Goal: Task Accomplishment & Management: Use online tool/utility

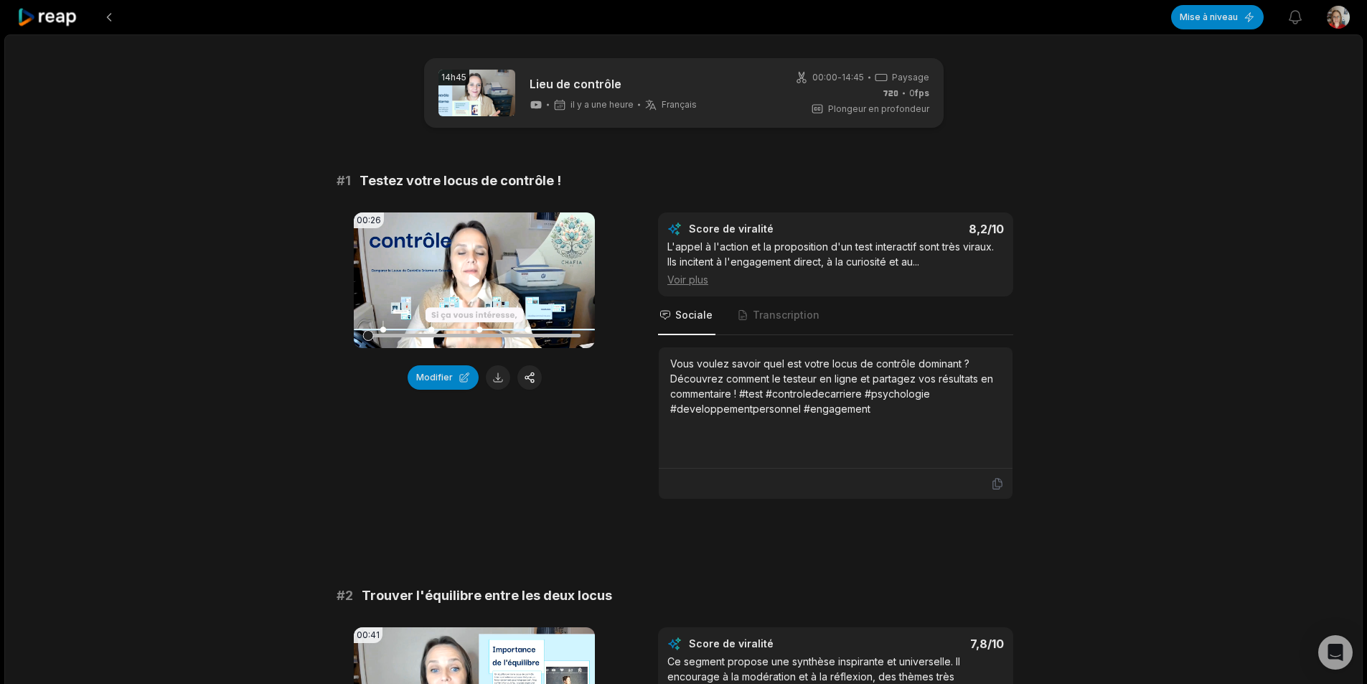
click at [474, 282] on icon at bounding box center [474, 280] width 11 height 12
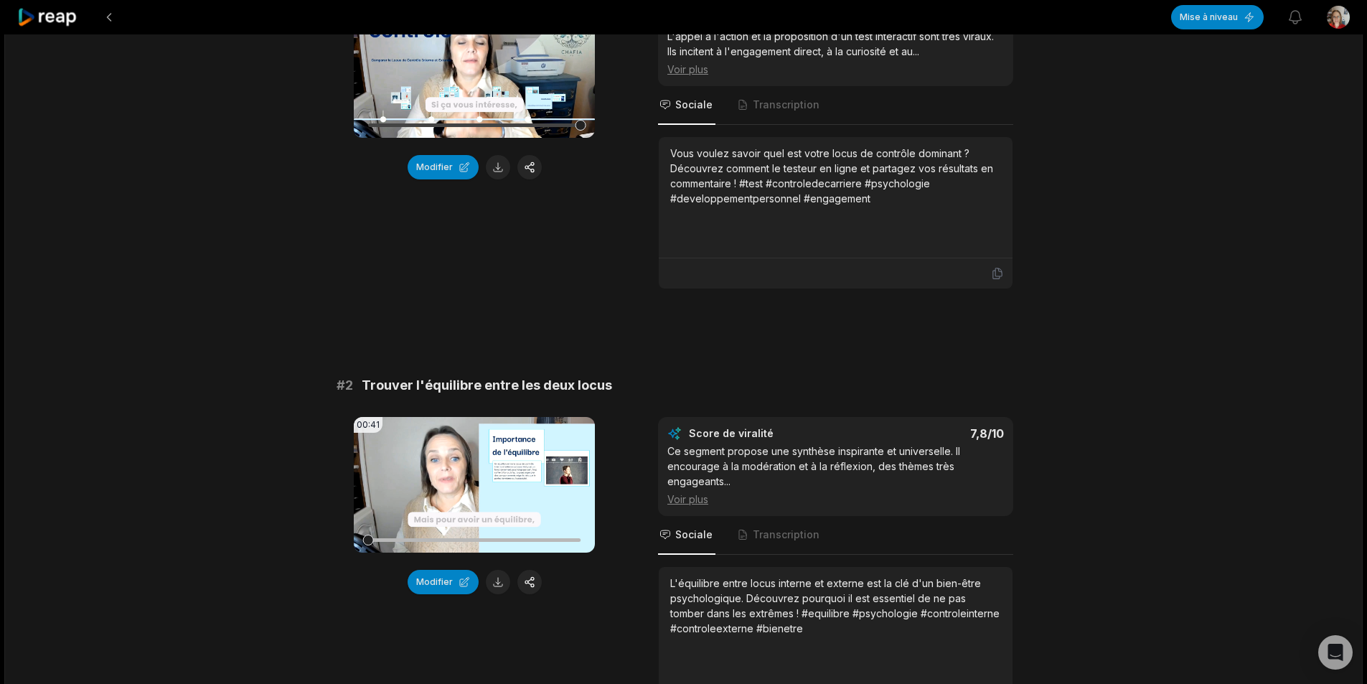
scroll to position [287, 0]
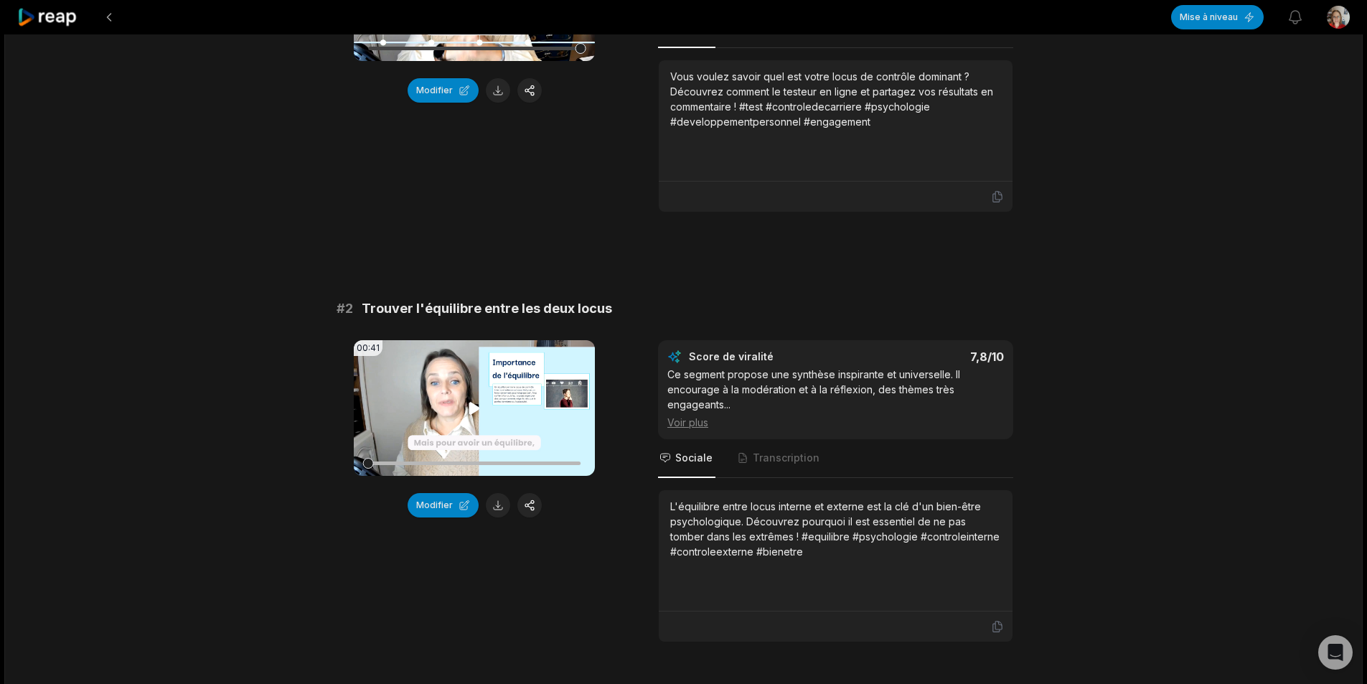
click at [477, 402] on icon at bounding box center [474, 408] width 17 height 17
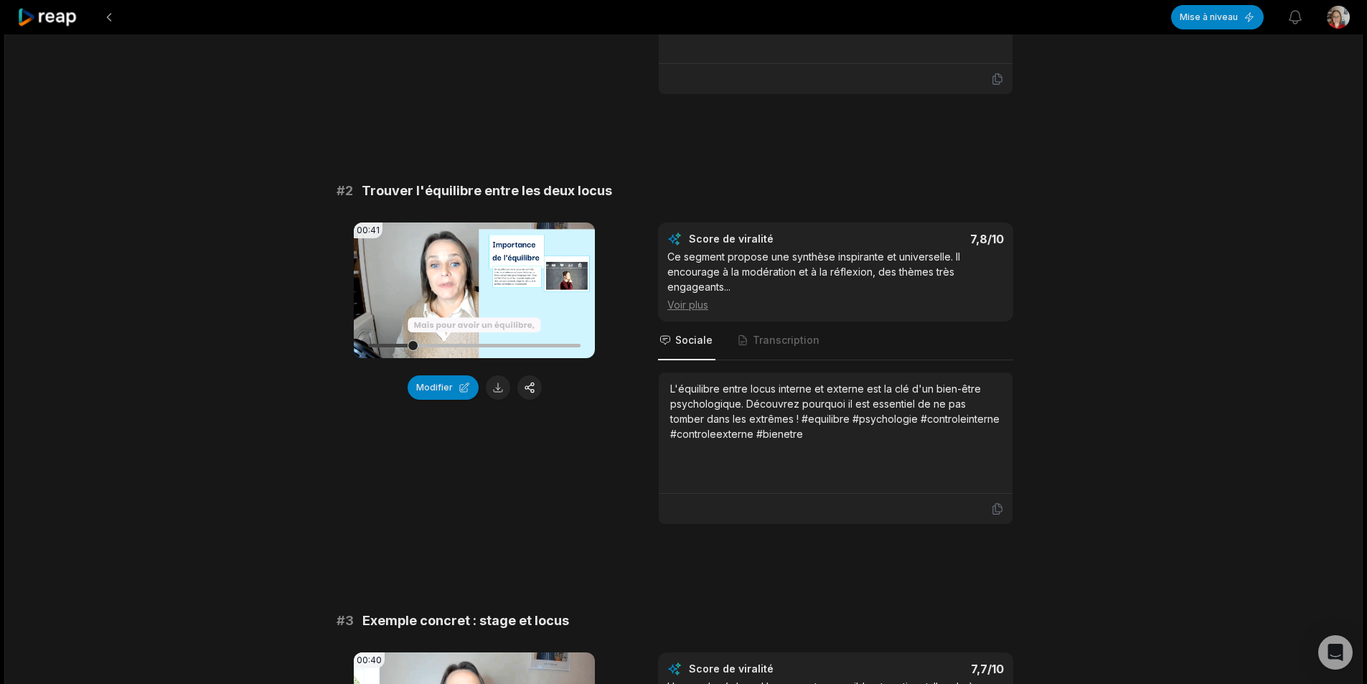
scroll to position [431, 0]
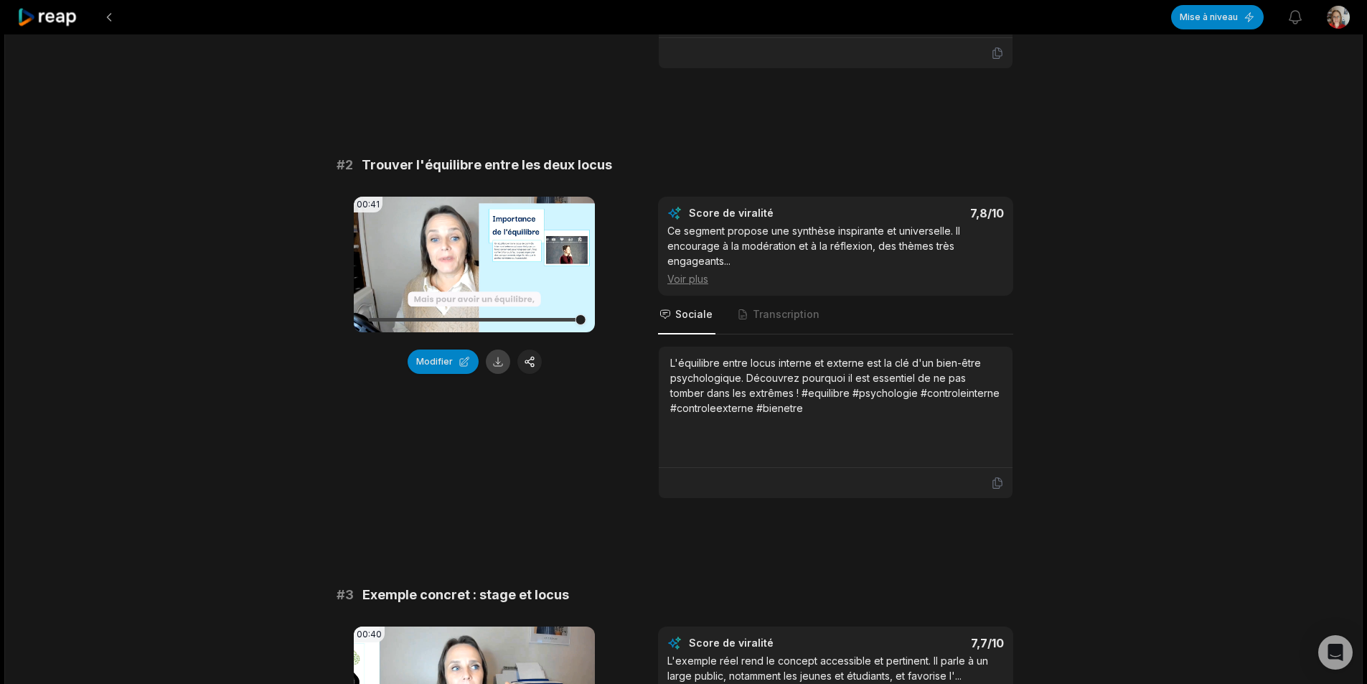
click at [500, 362] on button at bounding box center [498, 362] width 24 height 24
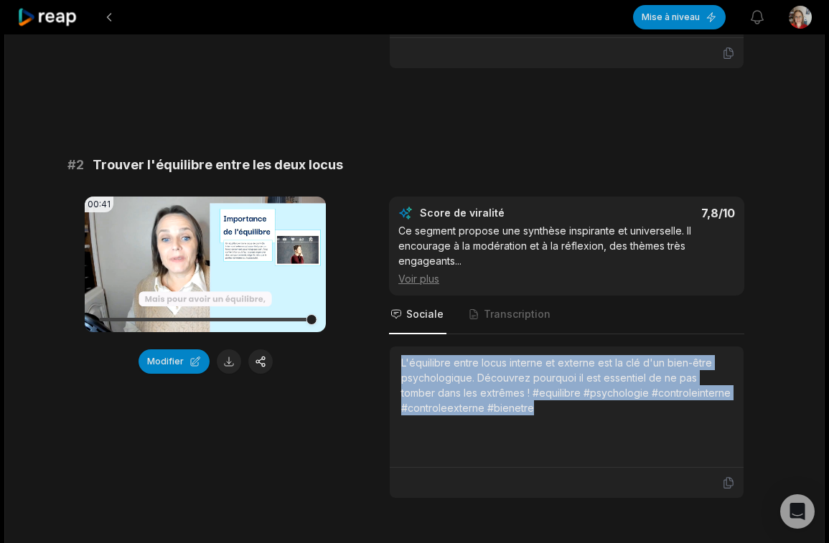
drag, startPoint x: 401, startPoint y: 360, endPoint x: 544, endPoint y: 411, distance: 151.9
click at [544, 411] on div "L'équilibre entre locus interne et externe est la clé d'un bien-être psychologi…" at bounding box center [566, 385] width 331 height 60
copy font "L'équilibre entre locus interne et externe est la clé d'un bien-être psychologi…"
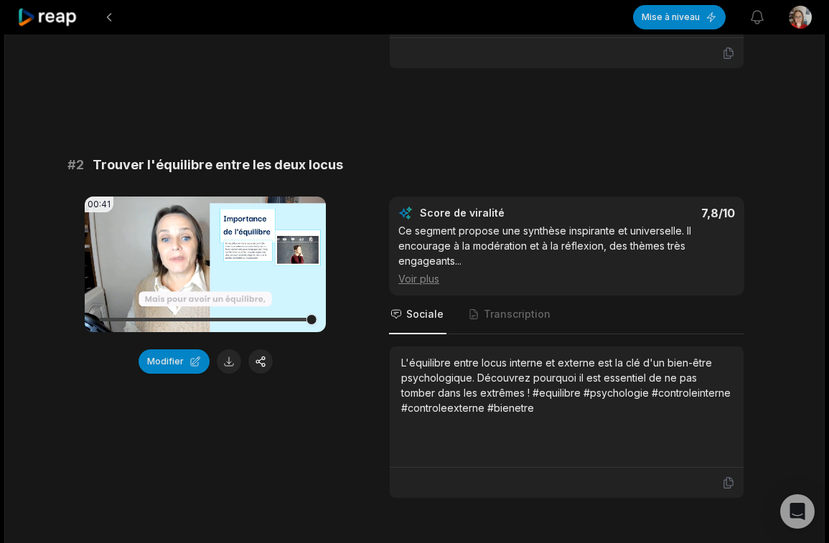
click at [432, 278] on font "Voir plus" at bounding box center [418, 279] width 41 height 12
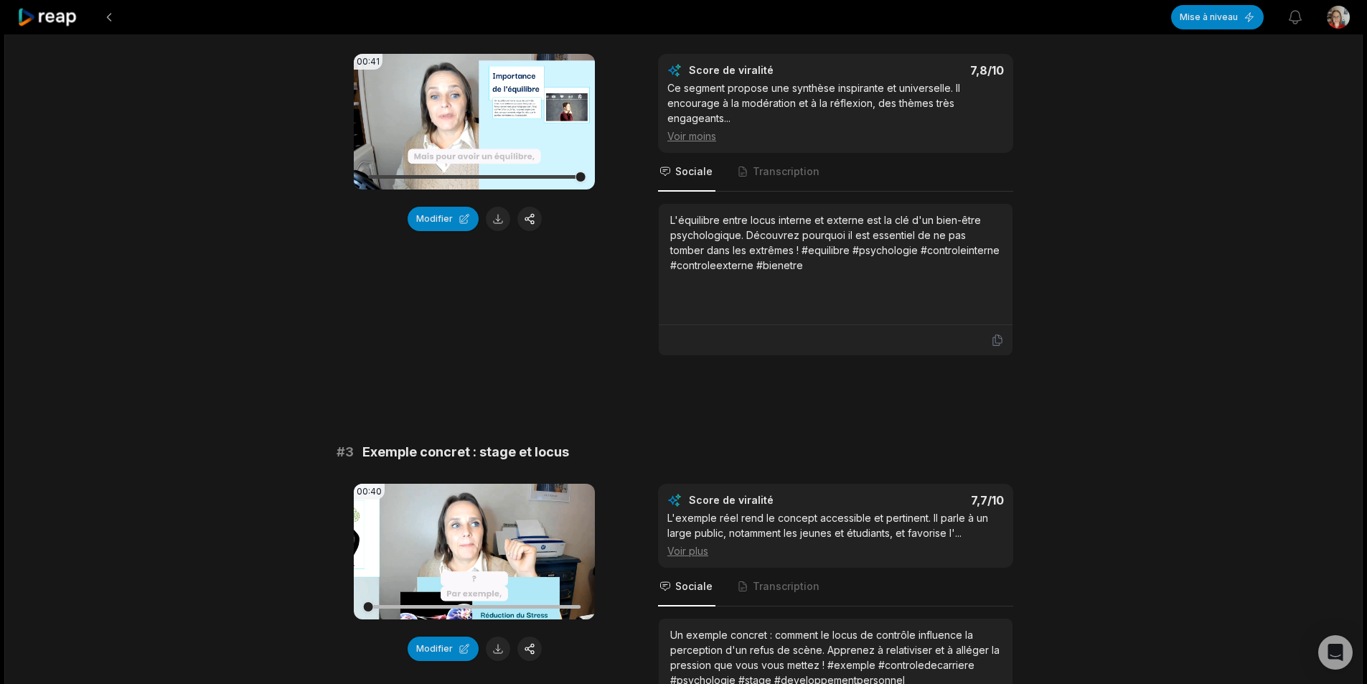
scroll to position [646, 0]
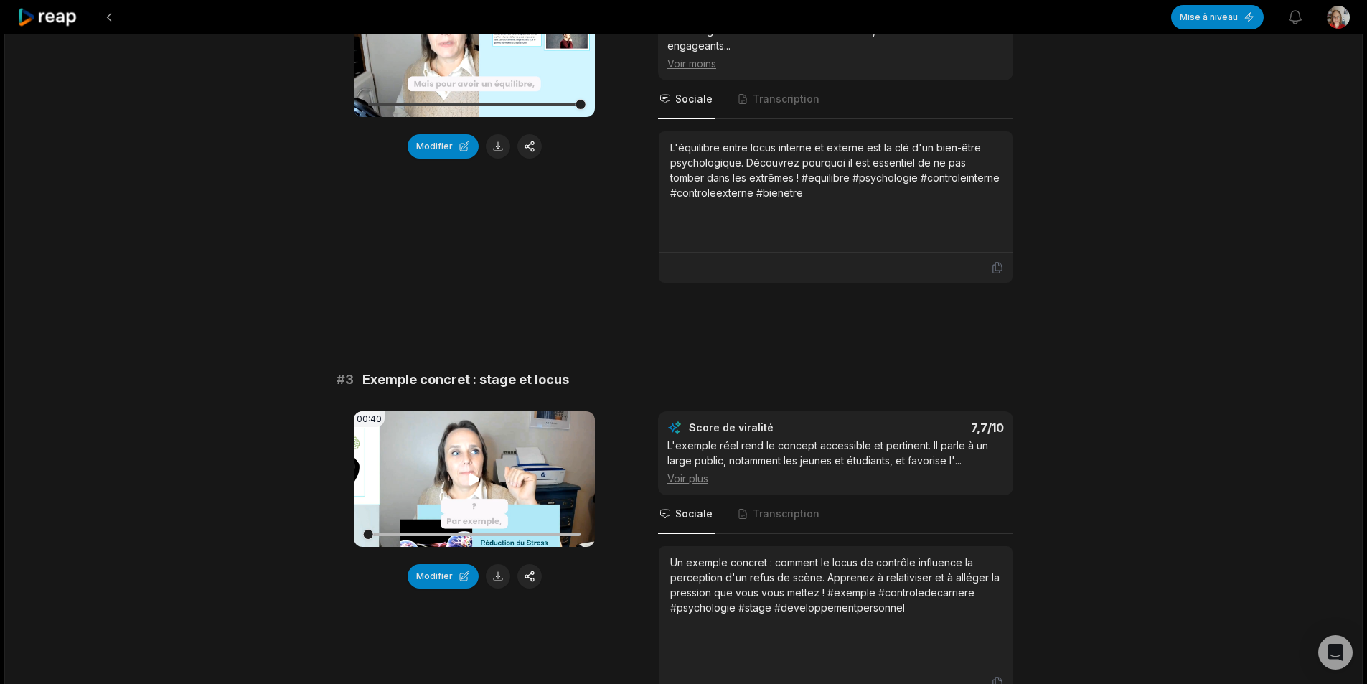
click at [474, 481] on icon at bounding box center [474, 479] width 11 height 12
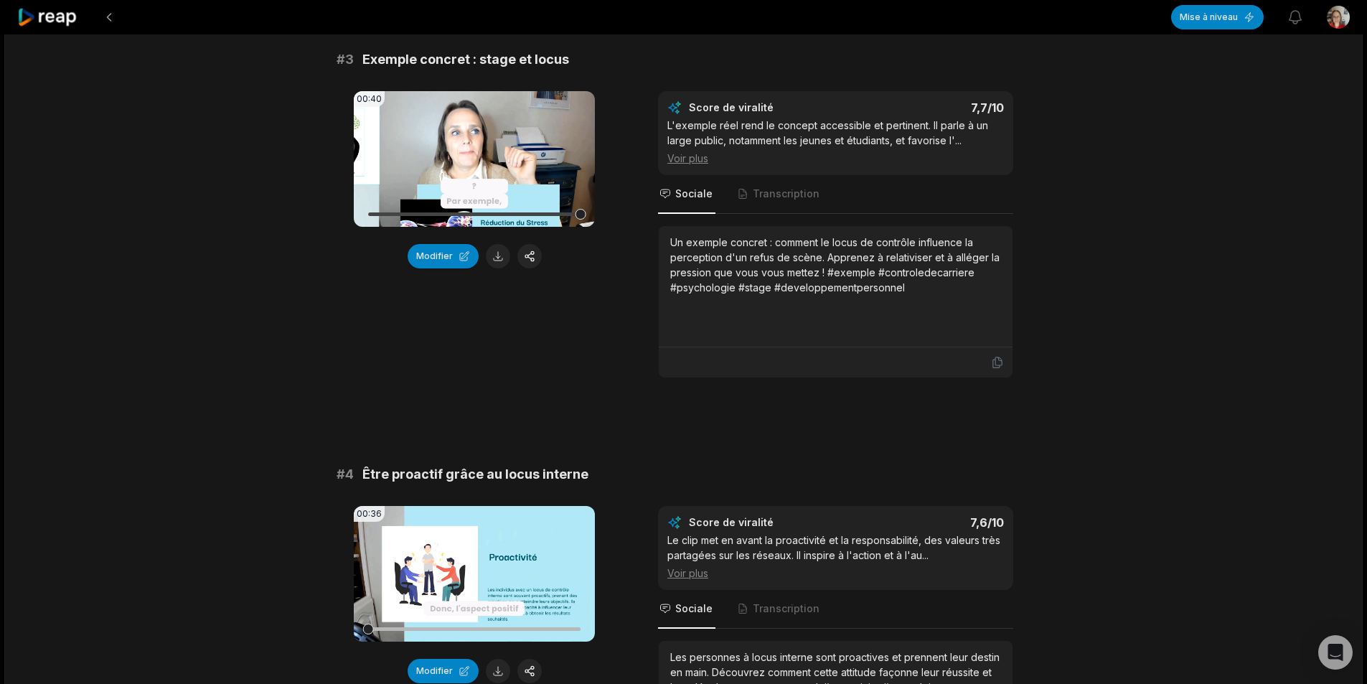
scroll to position [1148, 0]
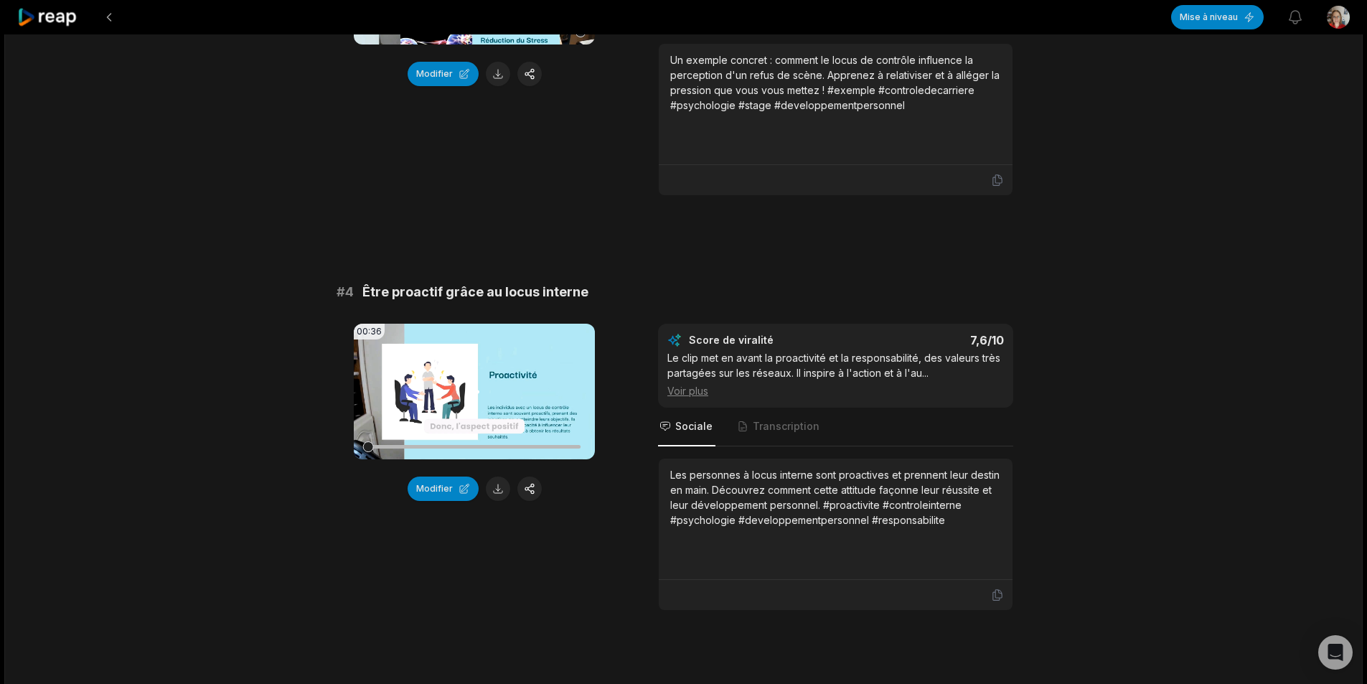
click at [470, 393] on icon at bounding box center [474, 391] width 11 height 12
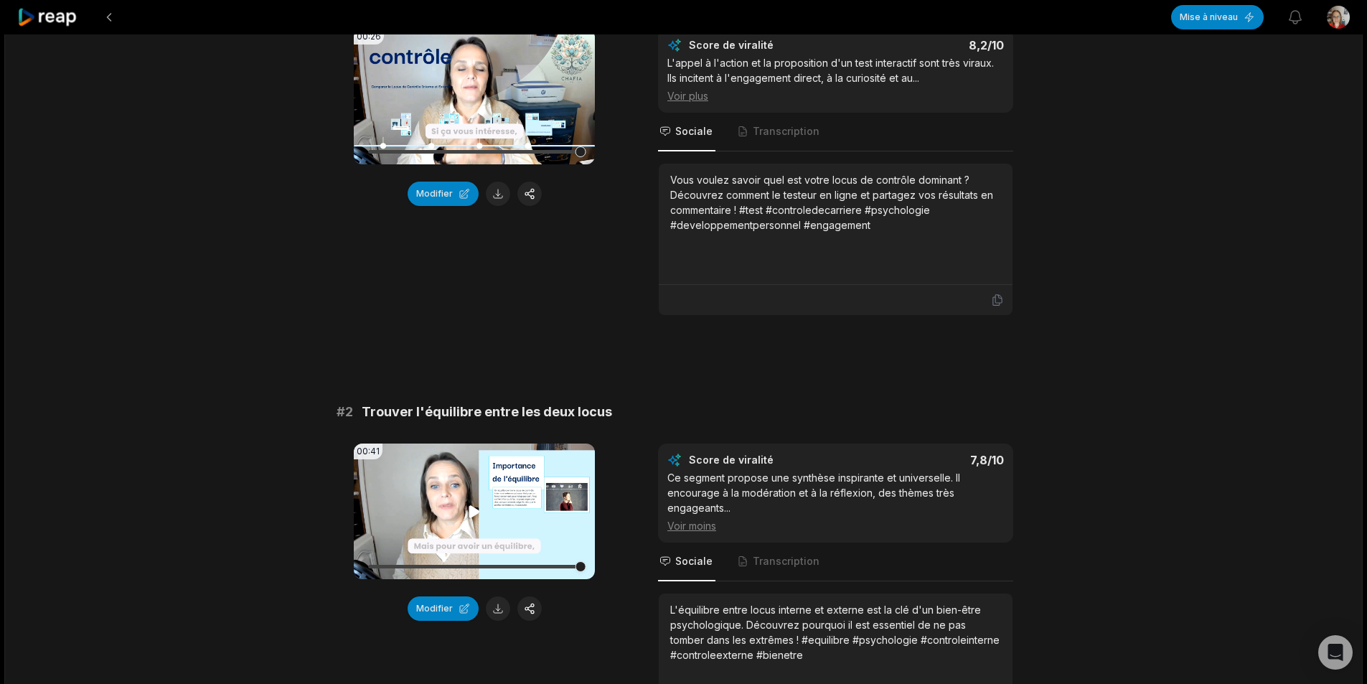
scroll to position [0, 0]
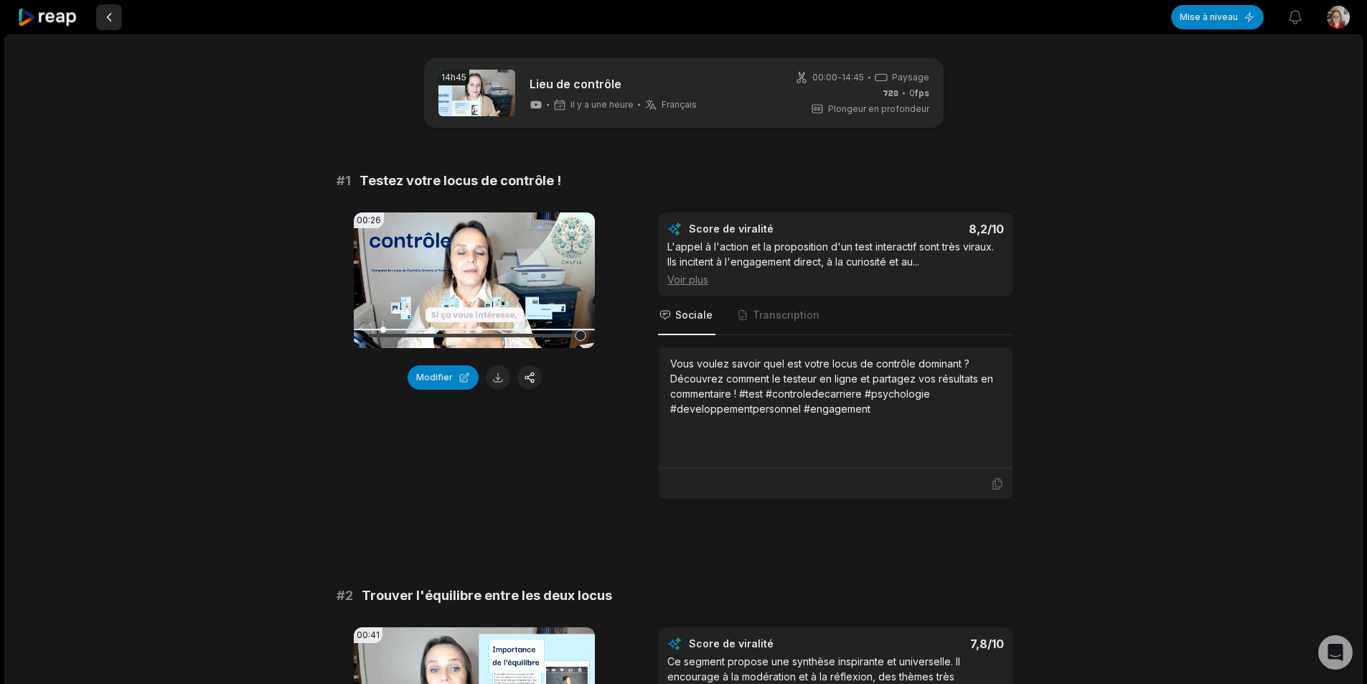
click at [107, 16] on button at bounding box center [109, 17] width 26 height 26
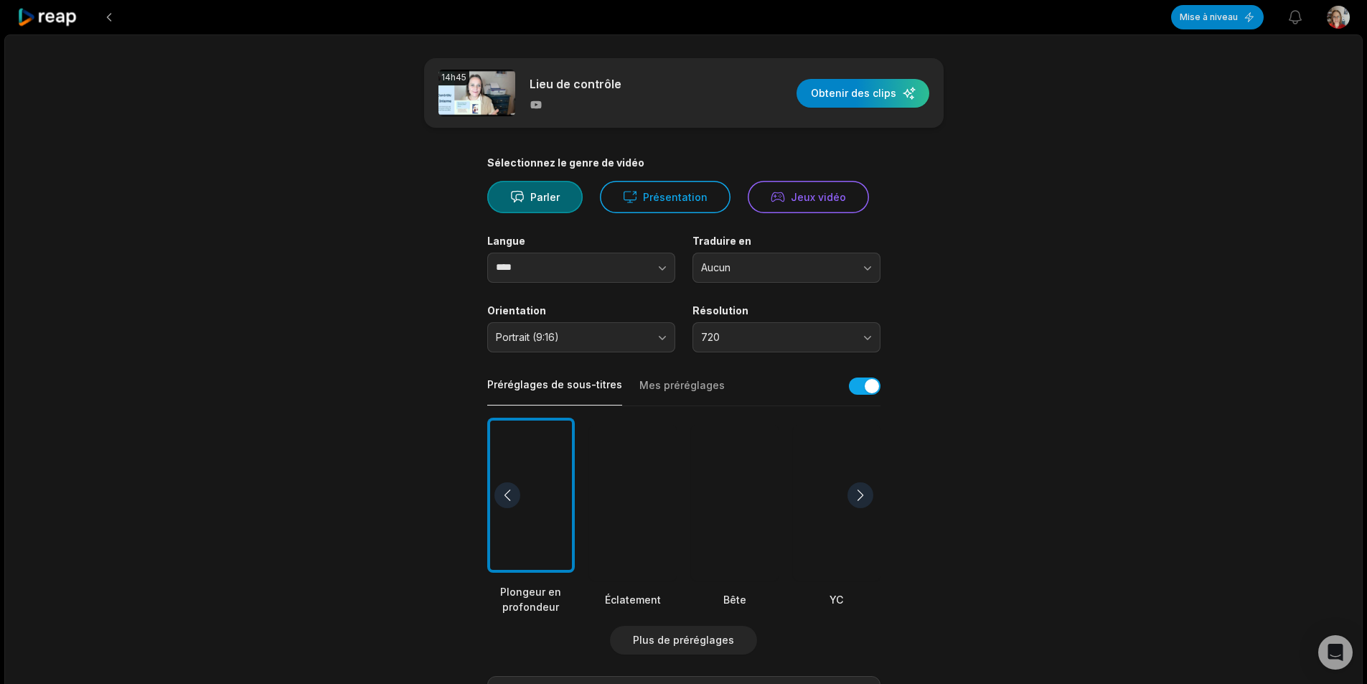
click at [107, 16] on button at bounding box center [109, 17] width 26 height 26
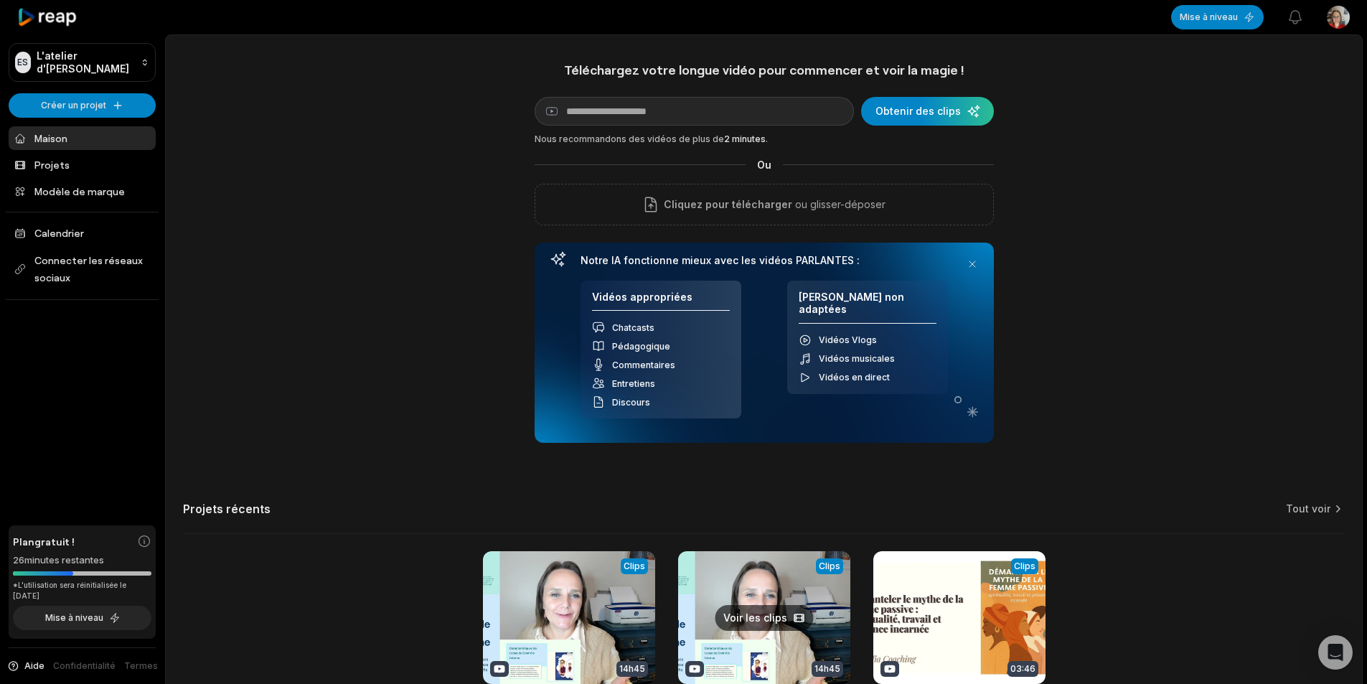
click at [783, 614] on link at bounding box center [764, 645] width 172 height 188
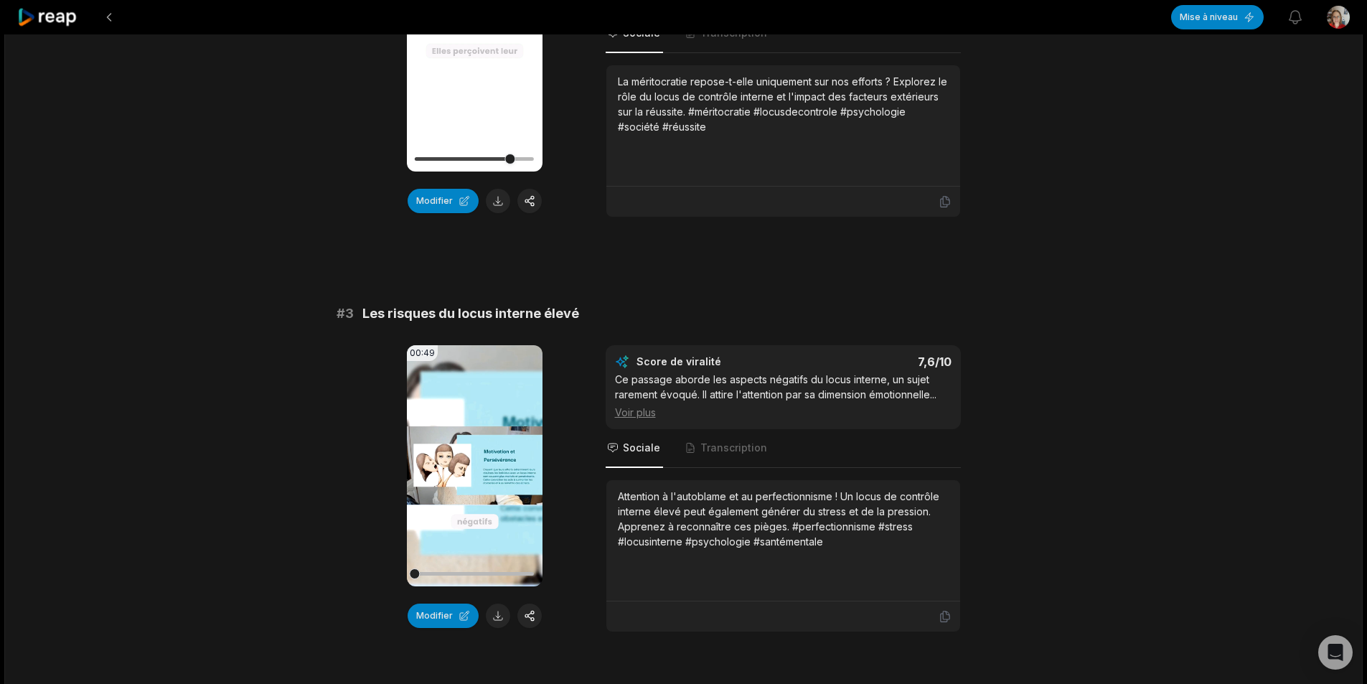
scroll to position [718, 0]
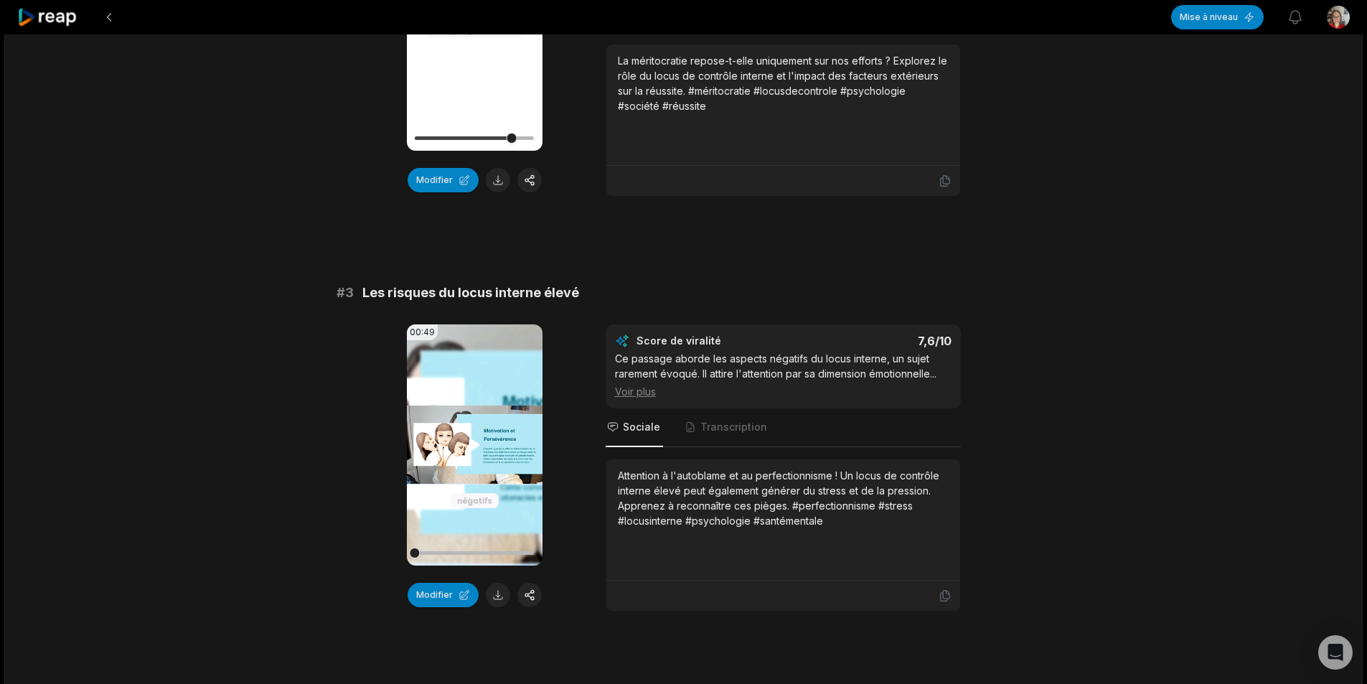
click at [473, 451] on icon at bounding box center [474, 445] width 11 height 12
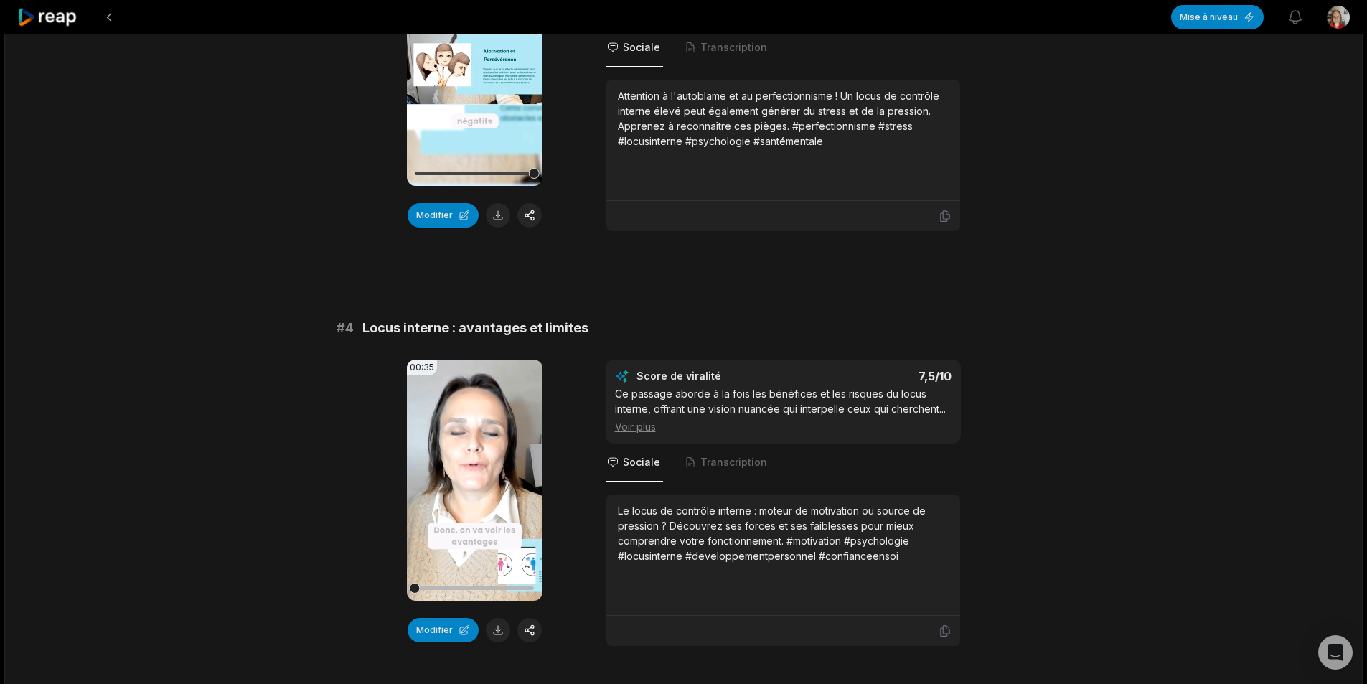
scroll to position [1148, 0]
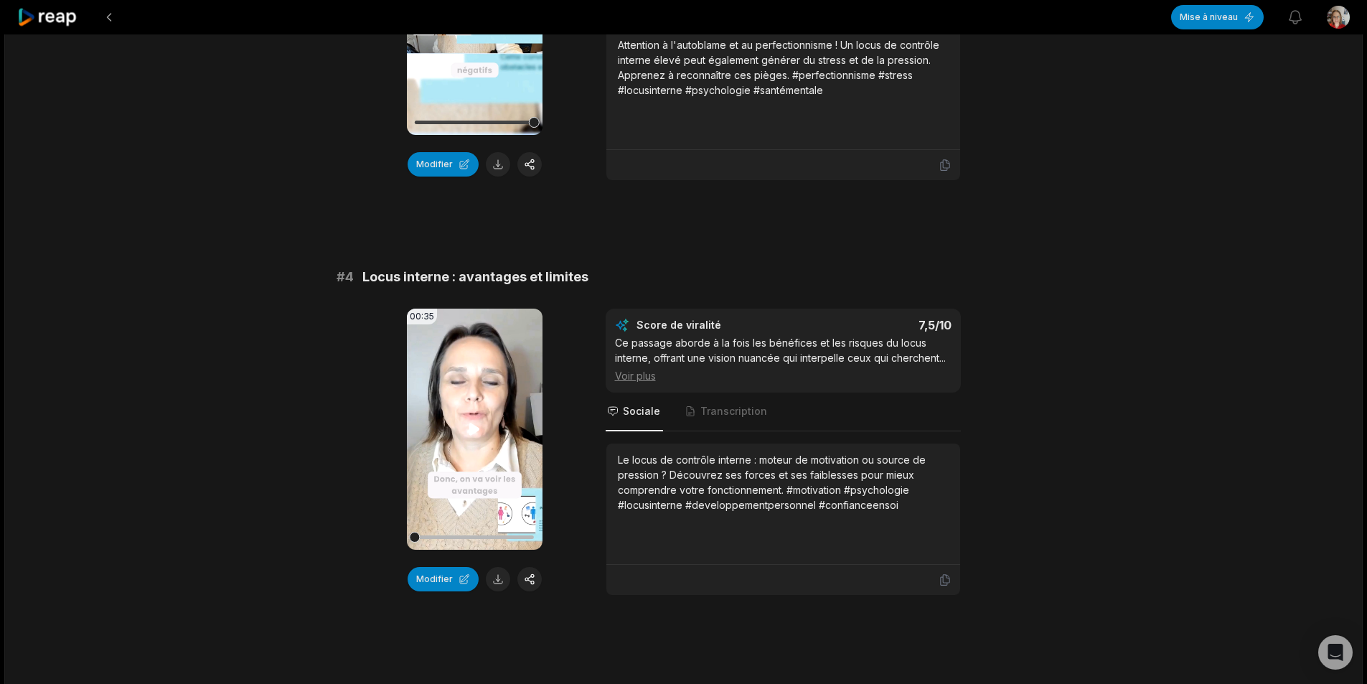
click at [474, 435] on icon at bounding box center [474, 429] width 11 height 12
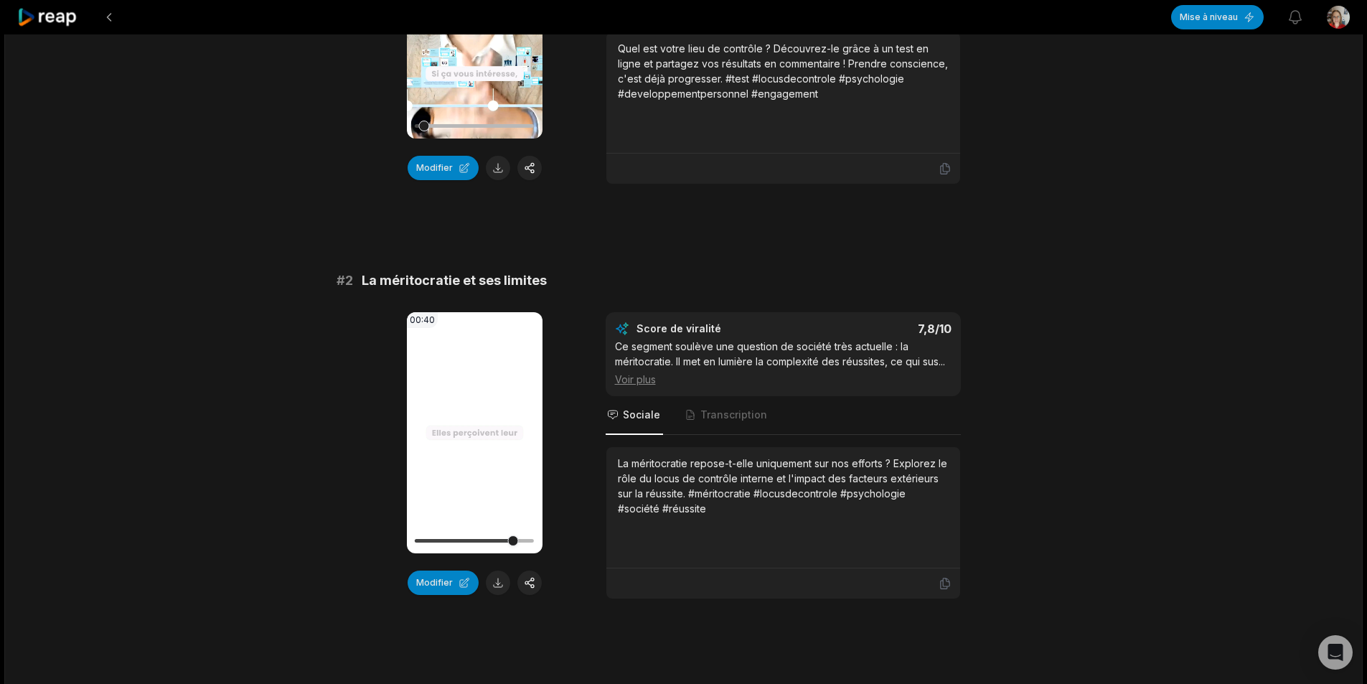
scroll to position [0, 0]
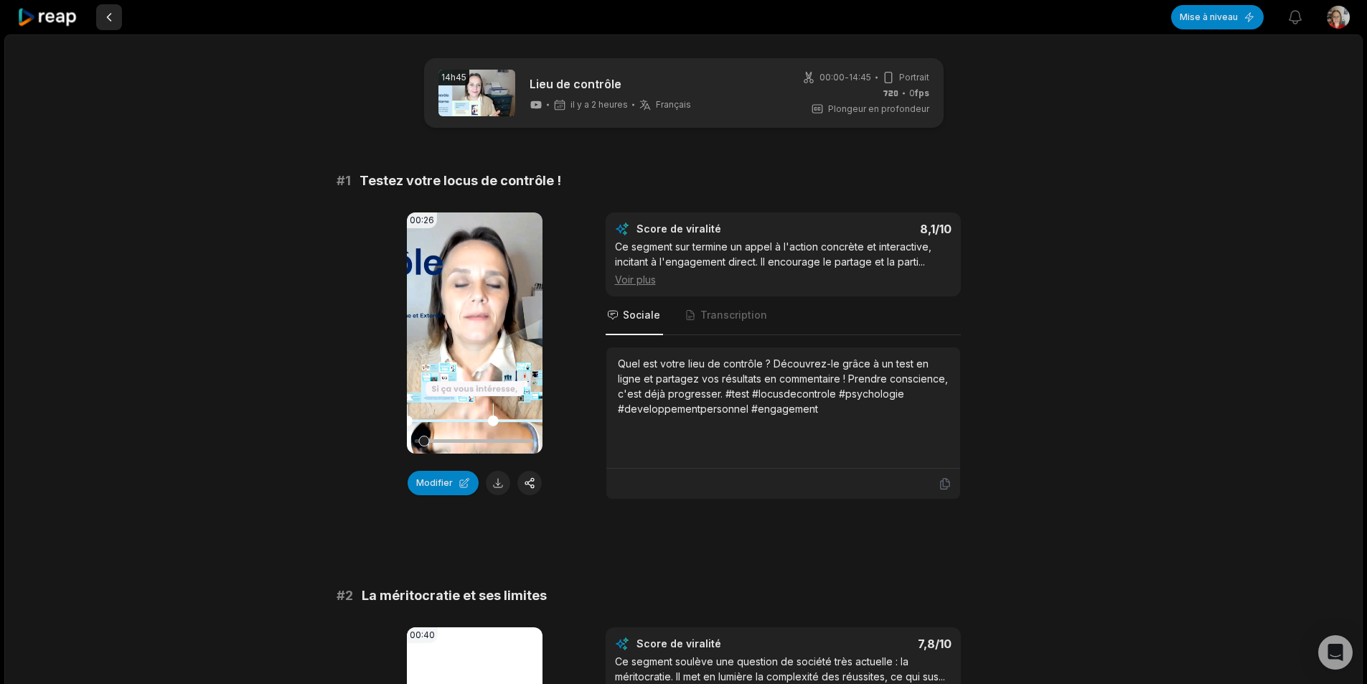
click at [112, 20] on button at bounding box center [109, 17] width 26 height 26
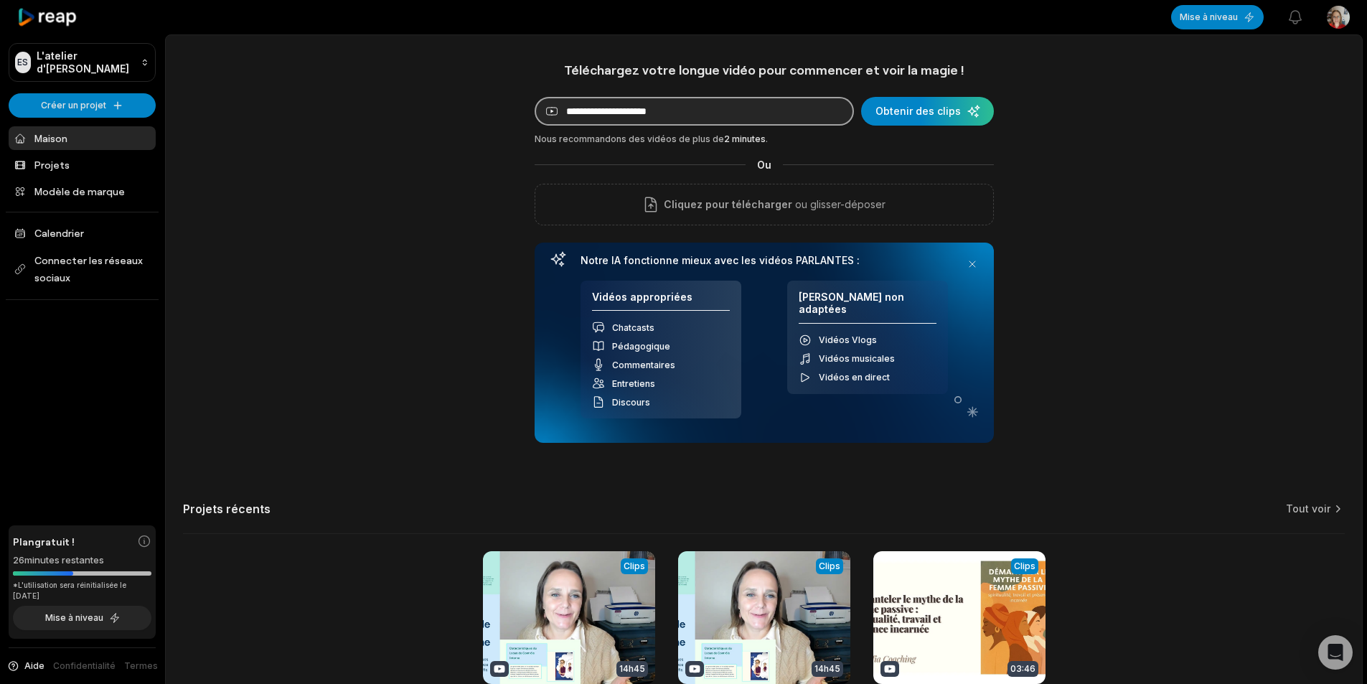
click at [648, 120] on input at bounding box center [694, 111] width 319 height 29
click at [594, 114] on input at bounding box center [694, 111] width 319 height 29
paste input "**********"
type input "**********"
click at [928, 107] on div "submit" at bounding box center [927, 111] width 133 height 29
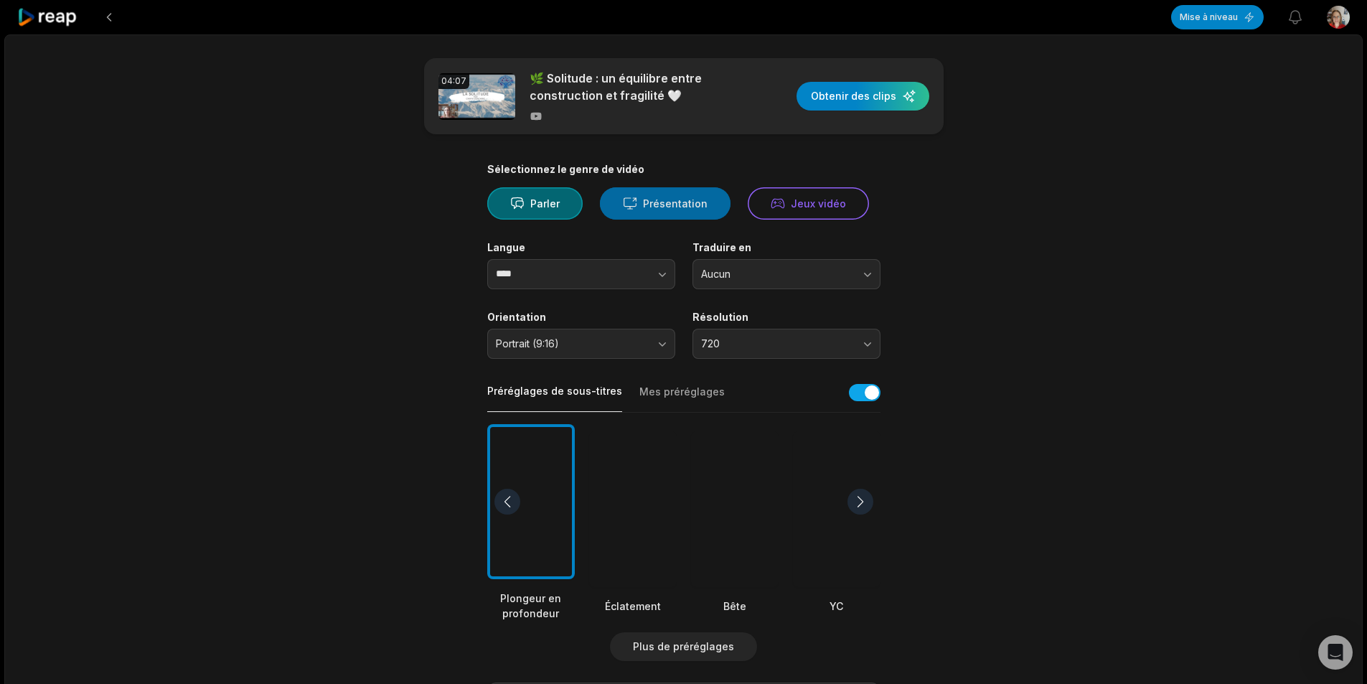
click at [678, 208] on font "Présentation" at bounding box center [675, 203] width 65 height 12
click at [866, 95] on div "button" at bounding box center [863, 96] width 133 height 29
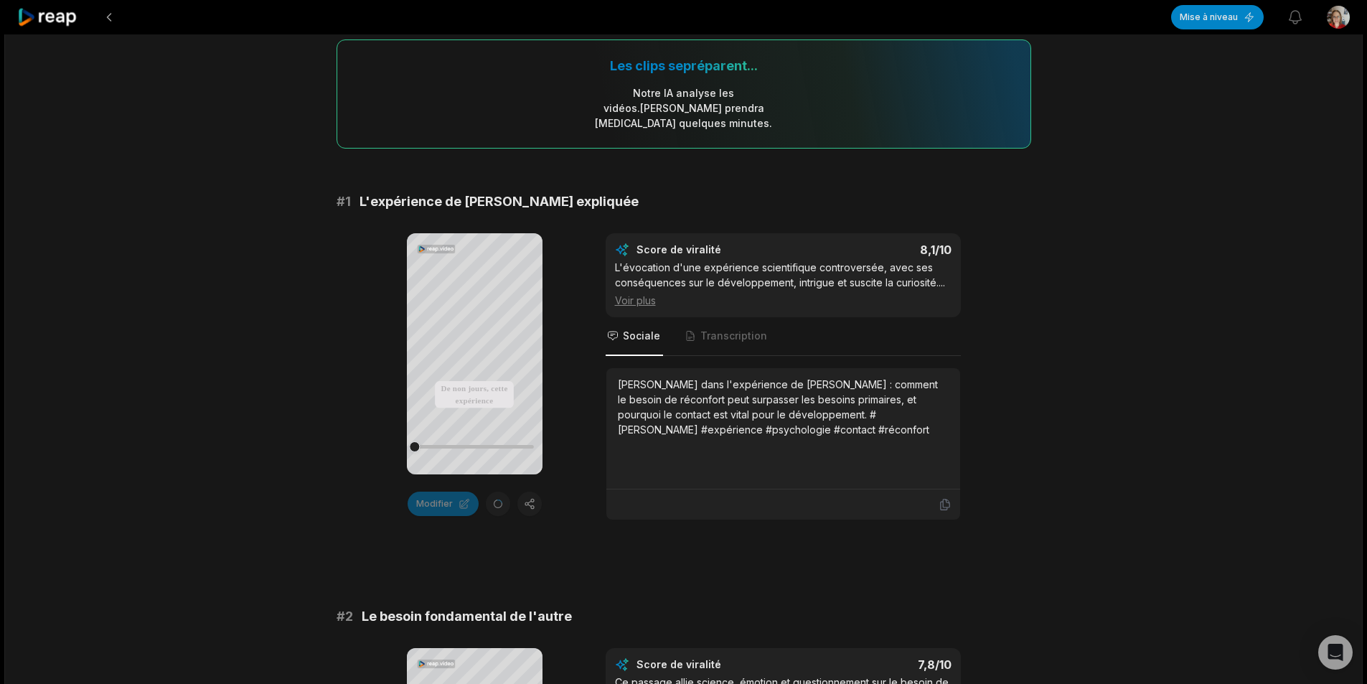
scroll to position [144, 0]
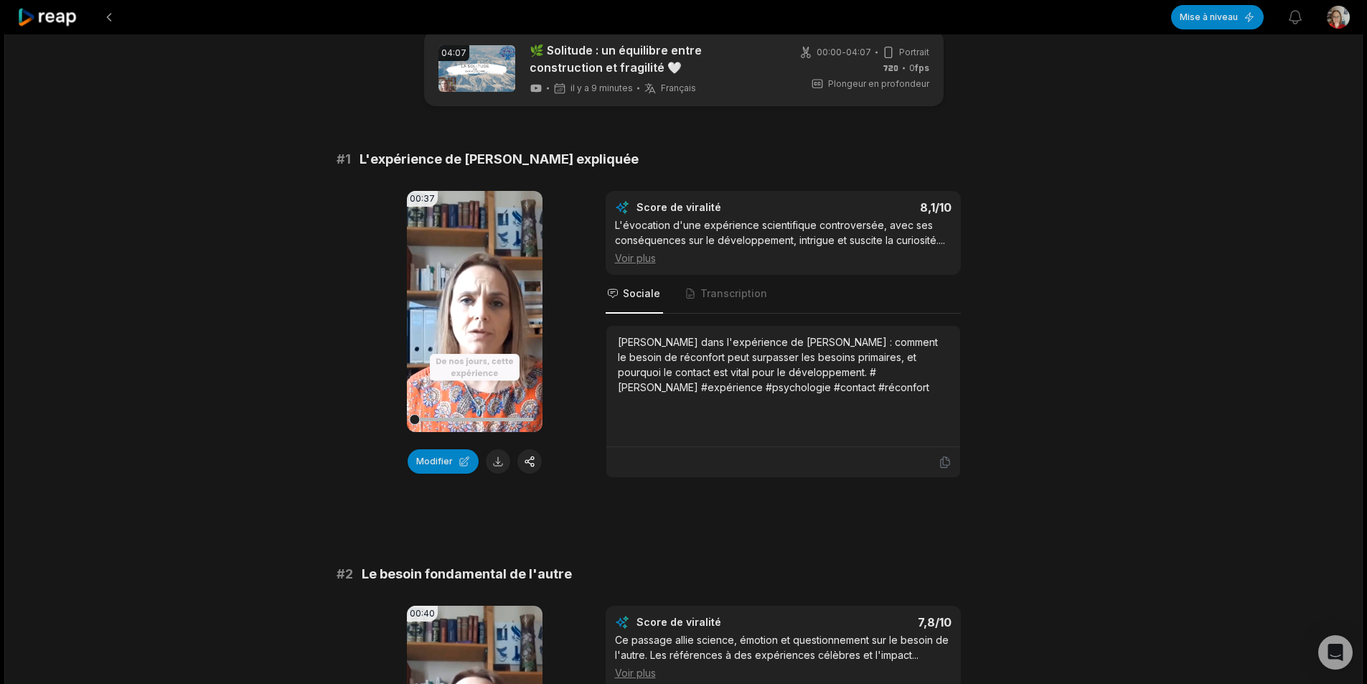
click at [480, 310] on icon at bounding box center [474, 311] width 17 height 17
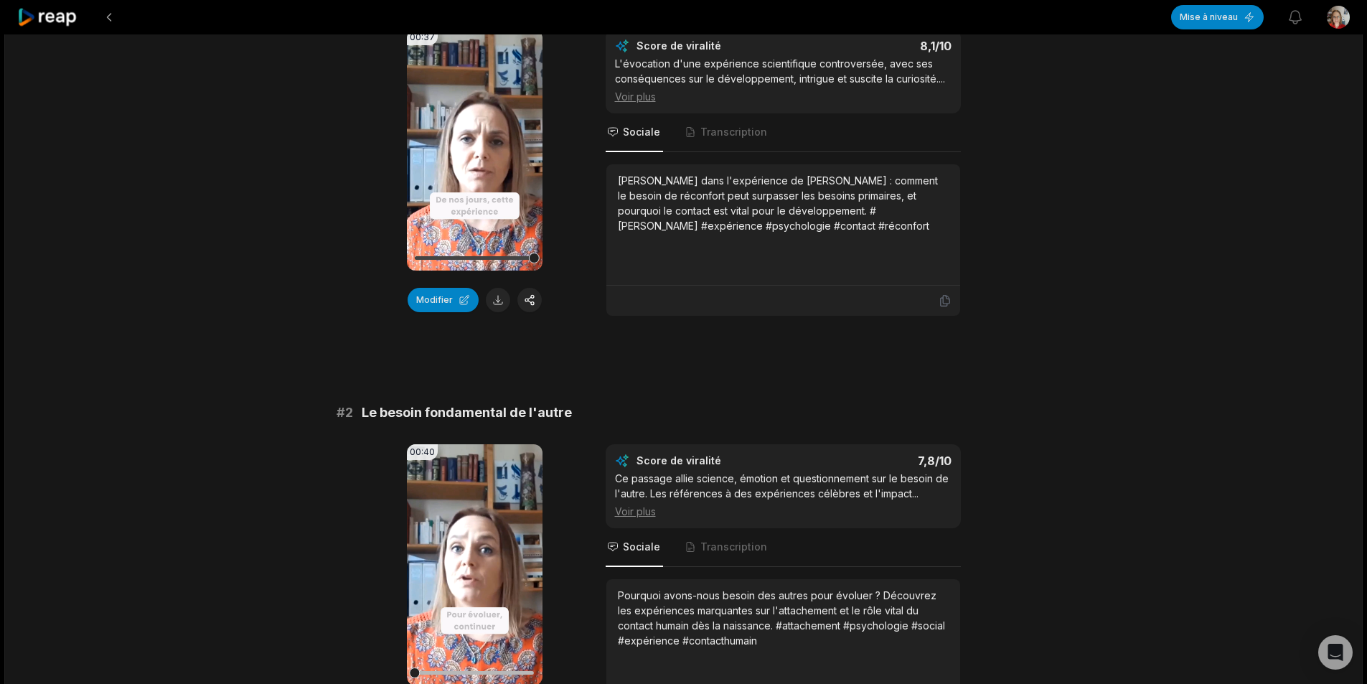
scroll to position [243, 0]
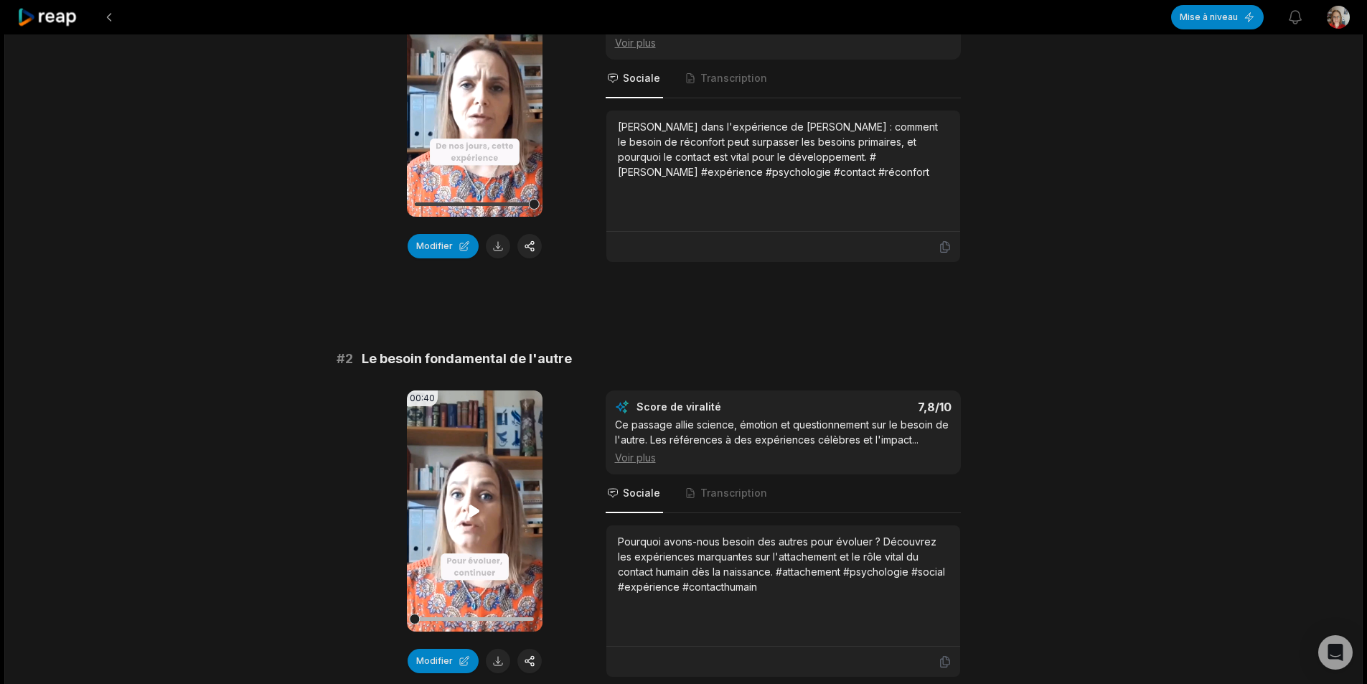
click at [479, 510] on icon at bounding box center [474, 510] width 17 height 17
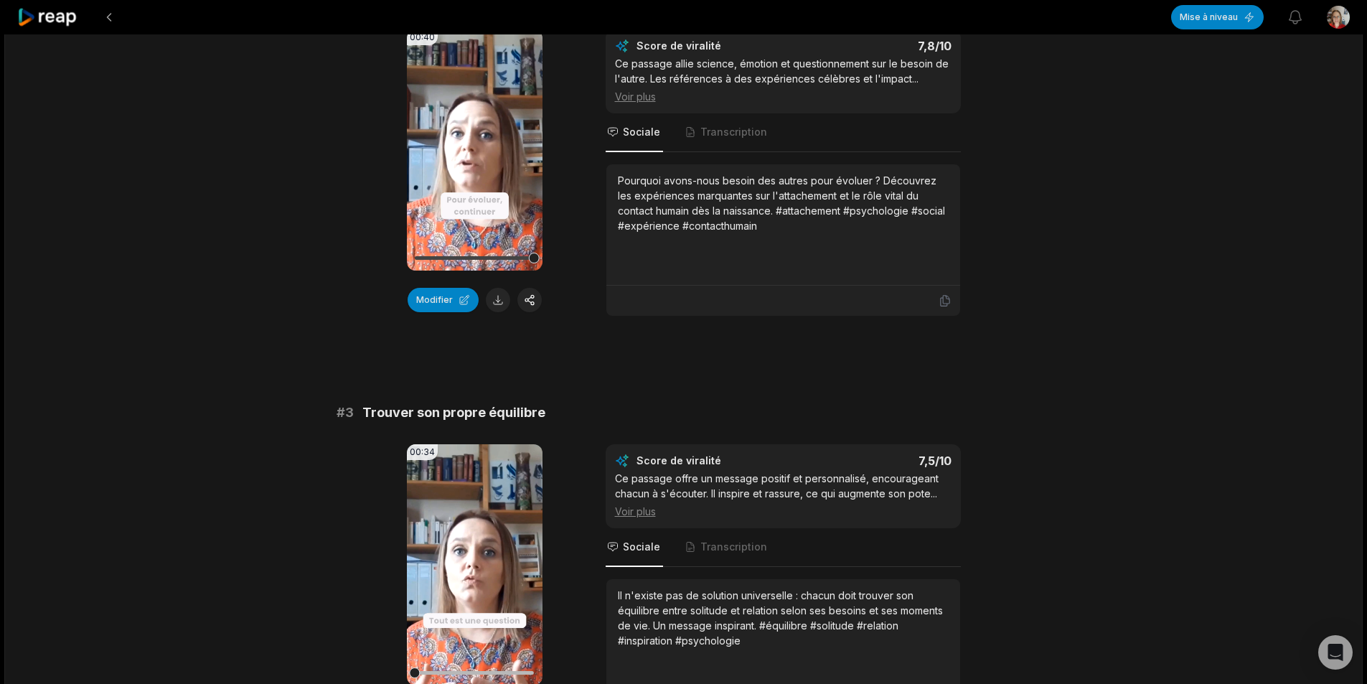
scroll to position [674, 0]
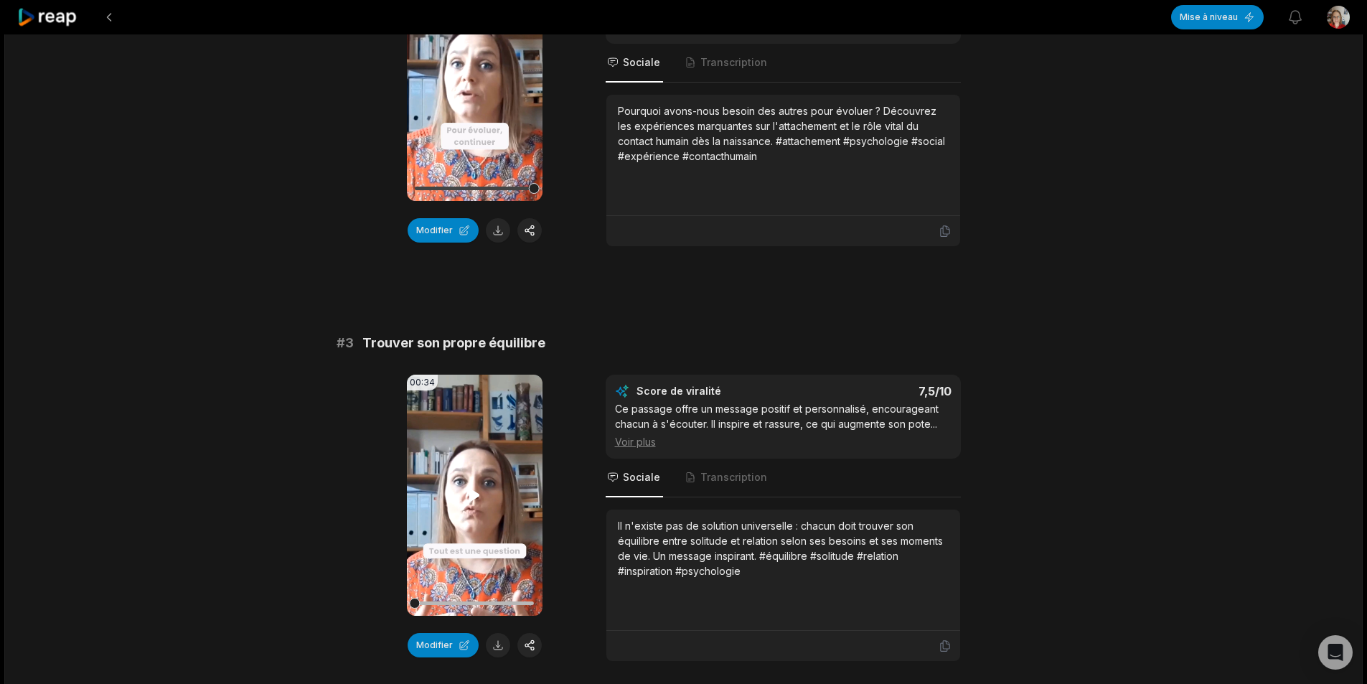
click at [467, 495] on icon at bounding box center [474, 495] width 17 height 17
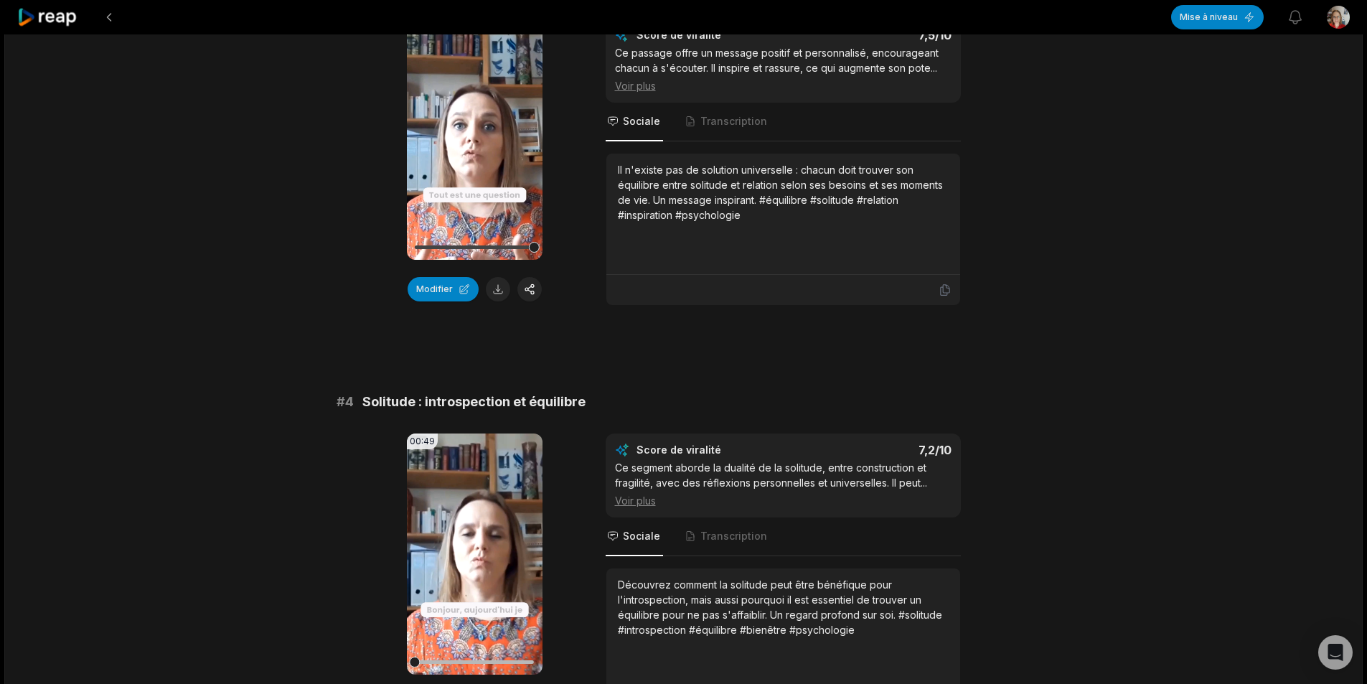
scroll to position [1105, 0]
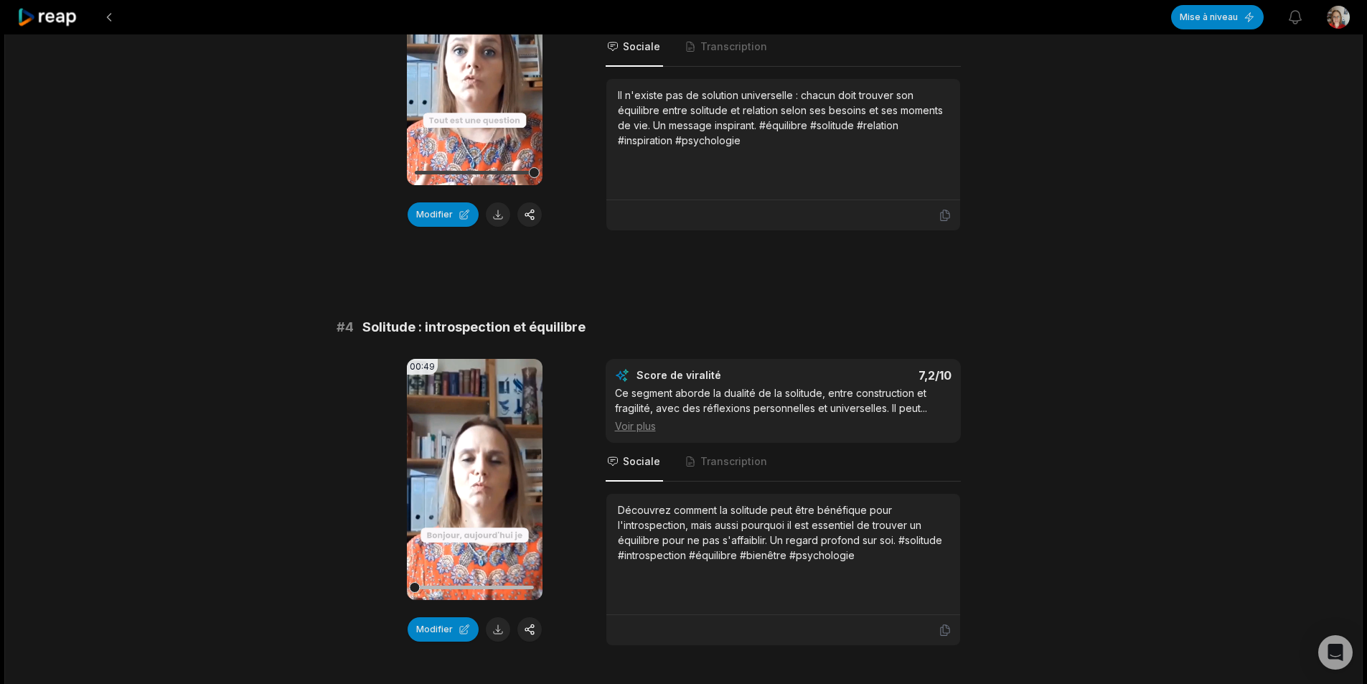
click at [474, 480] on icon at bounding box center [474, 479] width 11 height 12
